Goal: Task Accomplishment & Management: Use online tool/utility

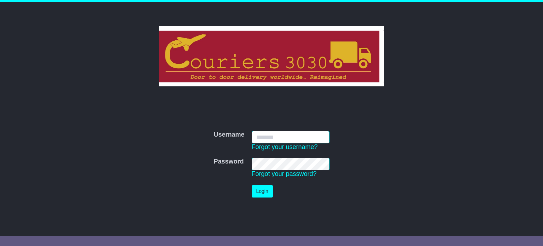
click at [292, 134] on input "Username" at bounding box center [291, 137] width 78 height 12
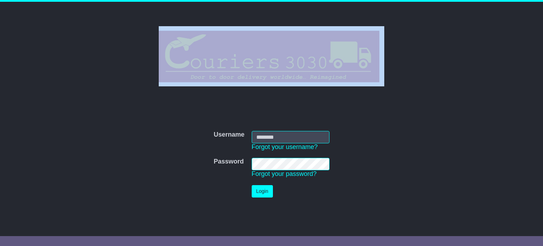
drag, startPoint x: 406, startPoint y: 134, endPoint x: 80, endPoint y: -43, distance: 371.1
click at [80, 0] on html "Confirmation × Cancel Proceed Username Username Forgot your username? Password …" at bounding box center [271, 123] width 543 height 246
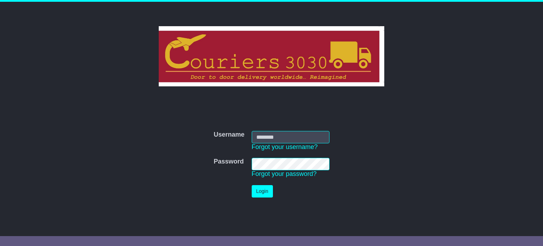
click at [307, 134] on input "Username" at bounding box center [291, 137] width 78 height 12
click at [287, 138] on input "Username" at bounding box center [291, 137] width 78 height 12
